Goal: Find specific page/section: Find specific page/section

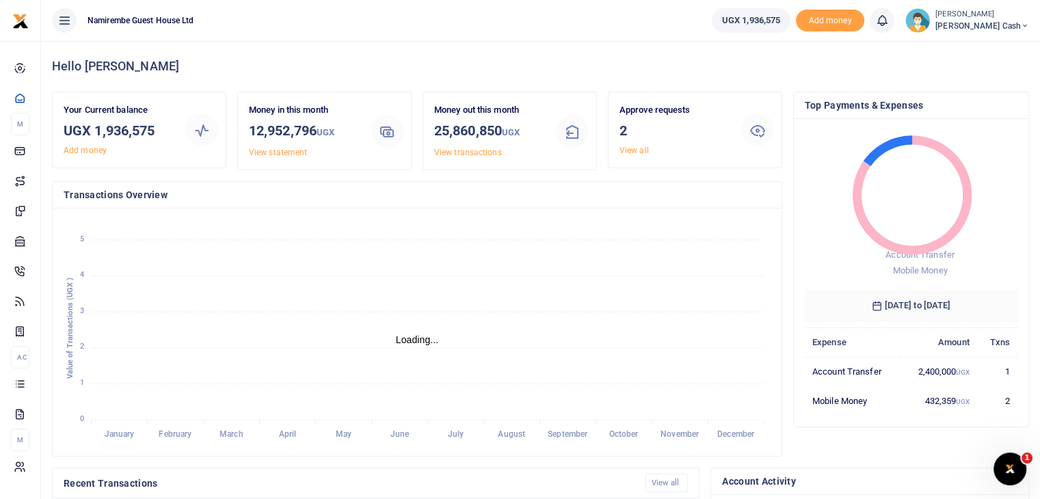
scroll to position [11, 11]
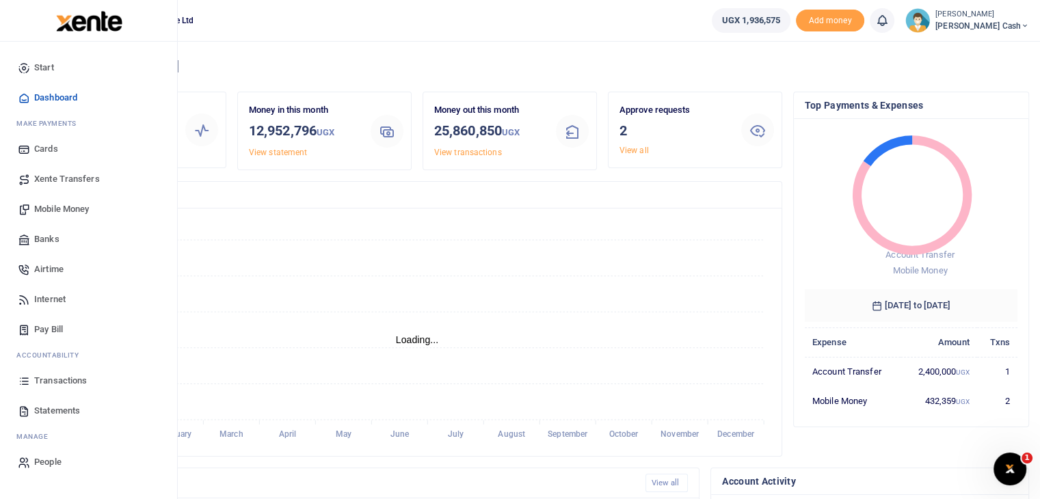
click at [66, 384] on span "Transactions" at bounding box center [60, 381] width 53 height 14
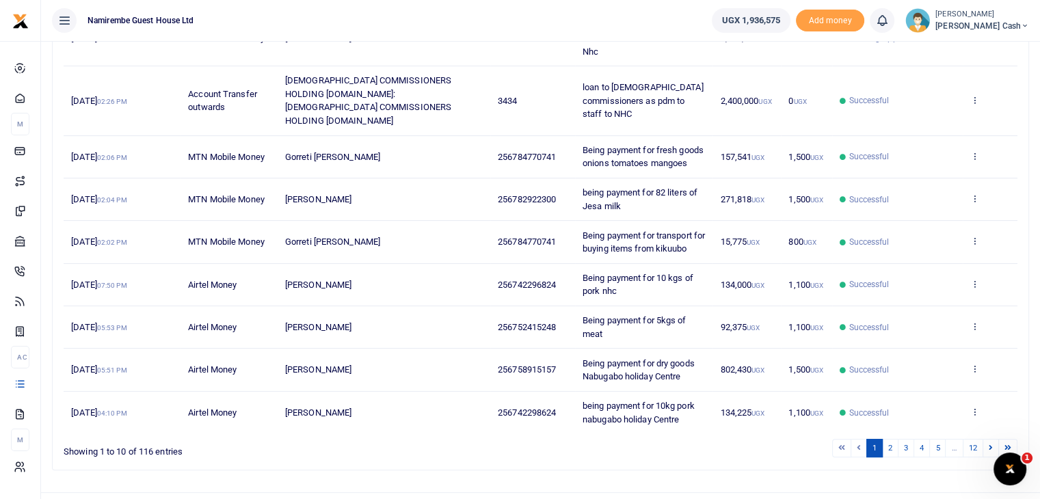
scroll to position [315, 0]
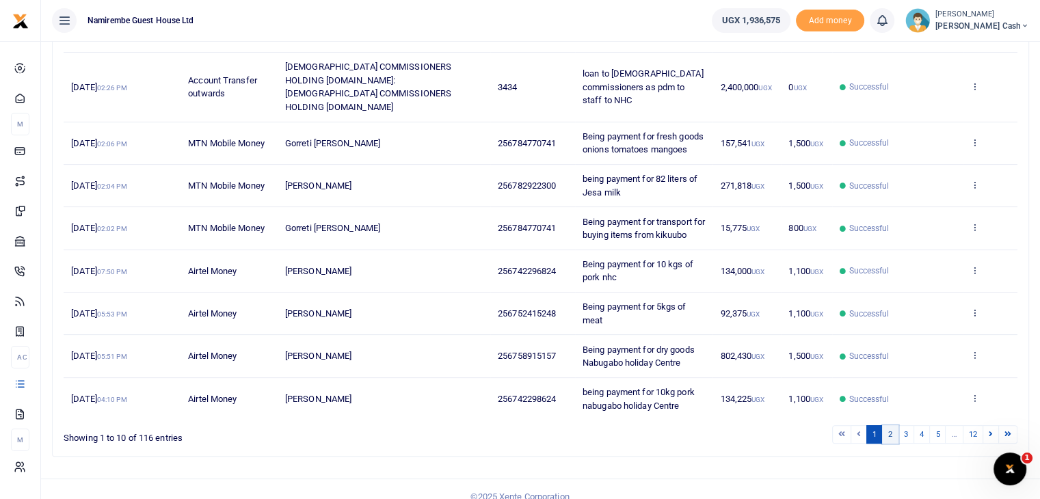
click at [893, 425] on link "2" at bounding box center [890, 434] width 16 height 18
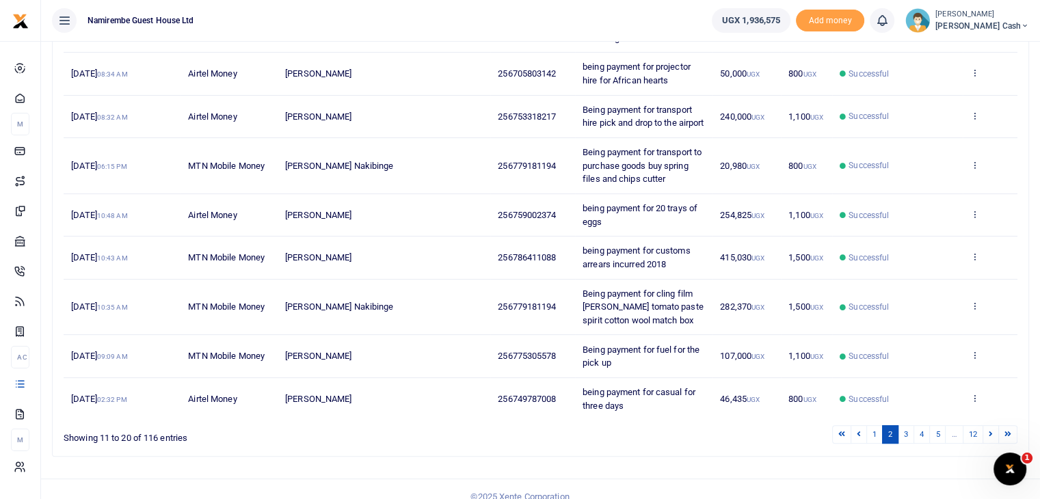
click at [1038, 111] on div "Transactions Period 08/27/2025 - 09/25/2025 Transaction All Select an option...…" at bounding box center [540, 120] width 999 height 788
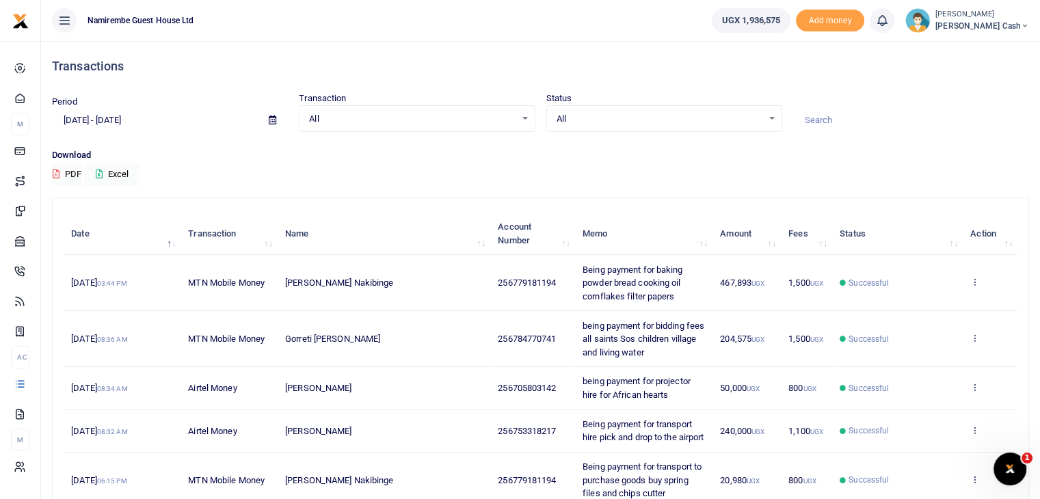
scroll to position [341, 0]
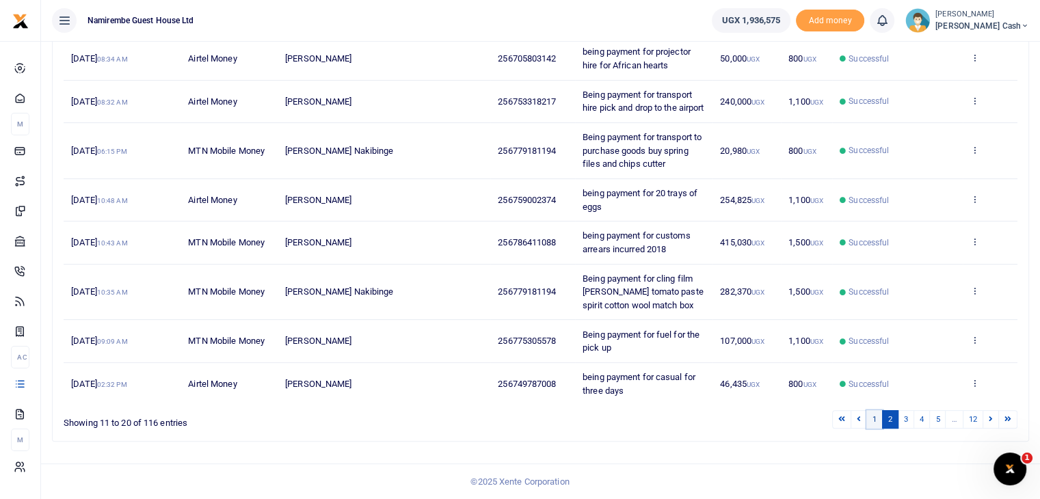
click at [872, 419] on link "1" at bounding box center [875, 419] width 16 height 18
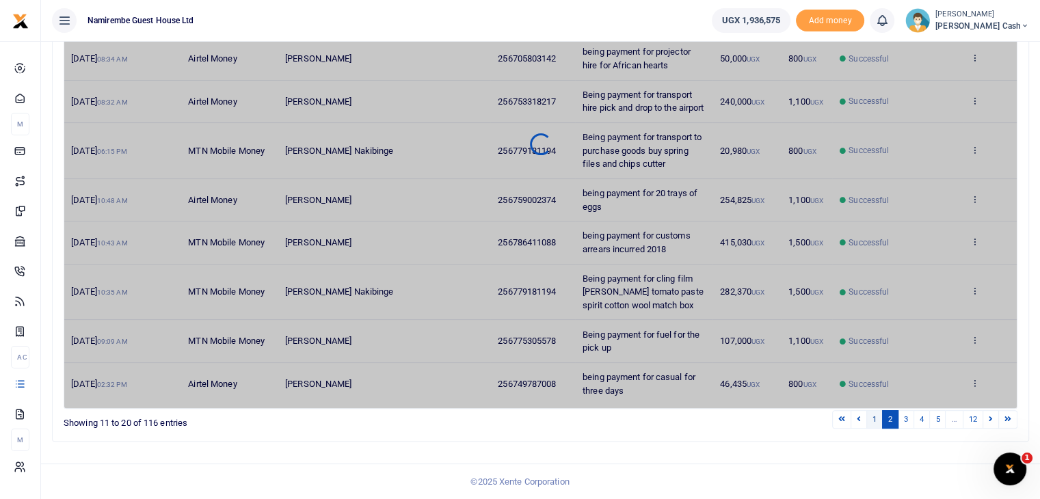
scroll to position [315, 0]
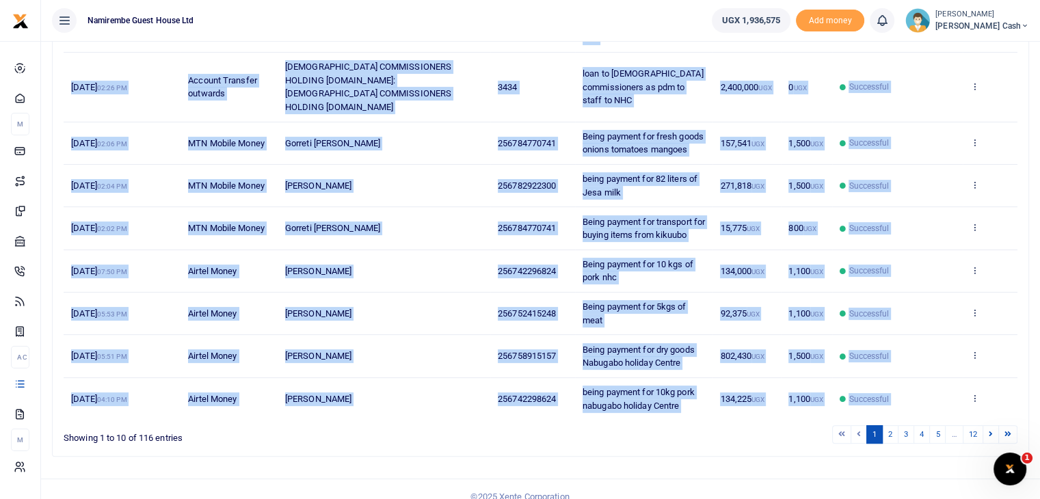
click at [564, 307] on td "256752415248" at bounding box center [532, 314] width 85 height 42
